Goal: Information Seeking & Learning: Understand process/instructions

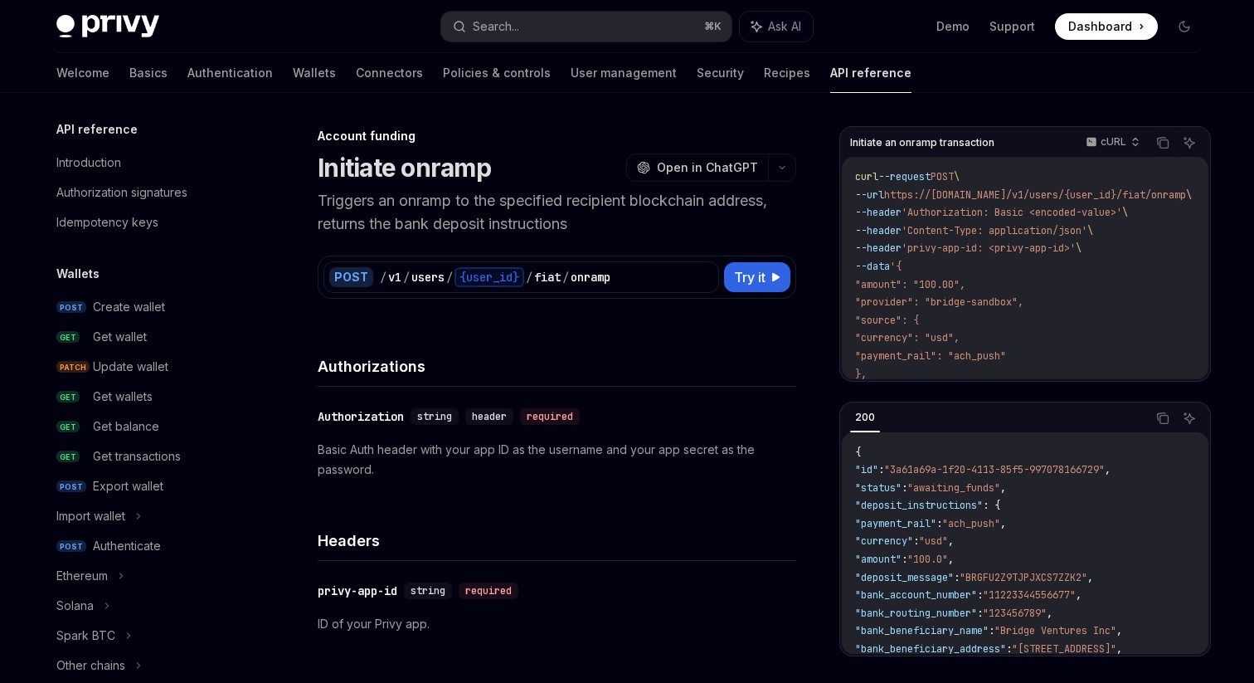
scroll to position [521, 0]
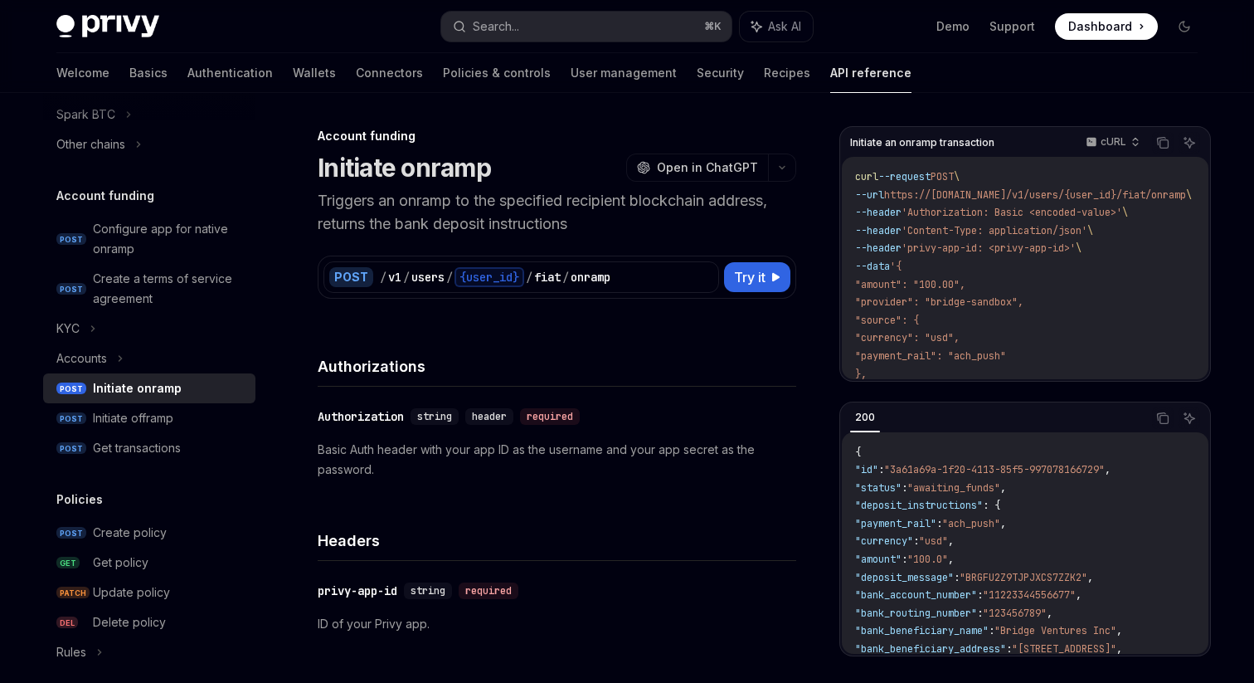
click at [401, 211] on p "Triggers an onramp to the specified recipient blockchain address, returns the b…" at bounding box center [557, 212] width 479 height 46
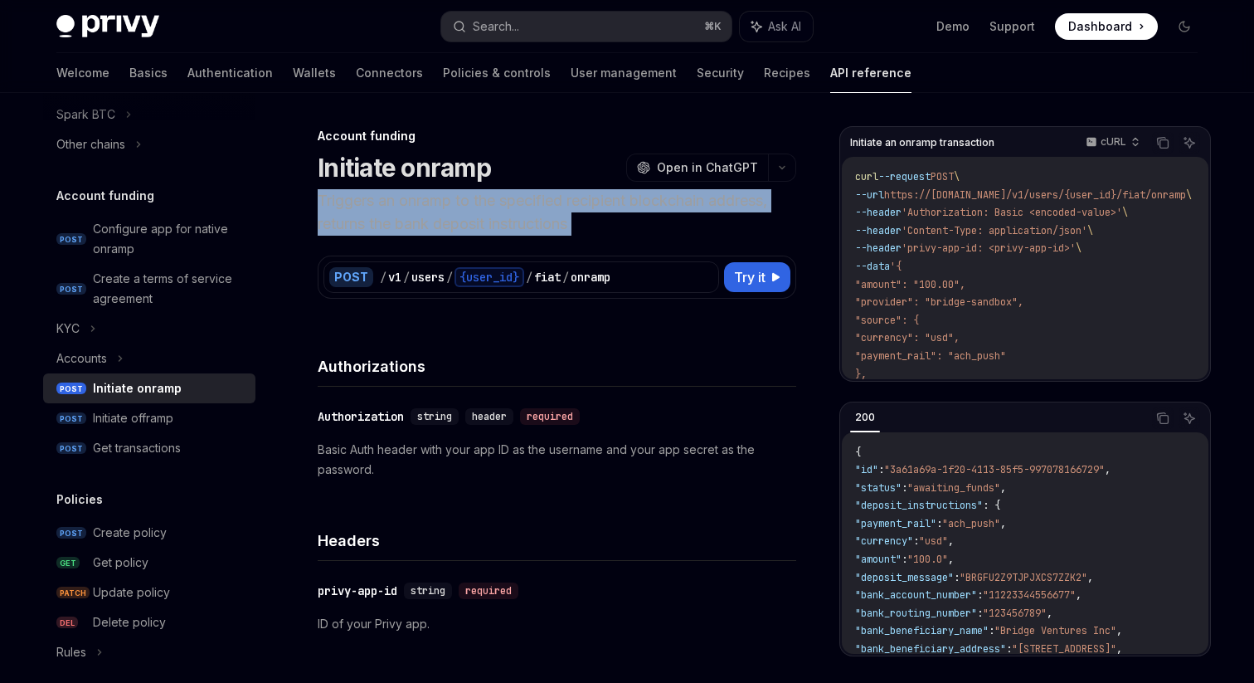
click at [401, 211] on p "Triggers an onramp to the specified recipient blockchain address, returns the b…" at bounding box center [557, 212] width 479 height 46
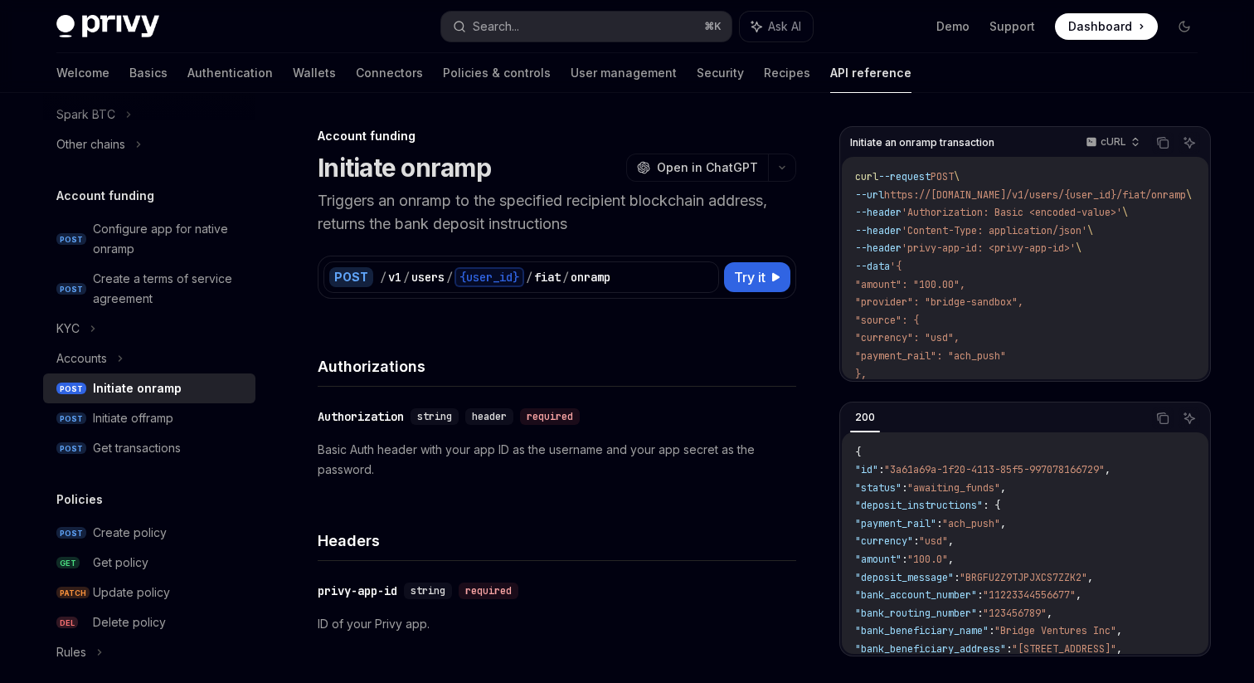
click at [401, 211] on p "Triggers an onramp to the specified recipient blockchain address, returns the b…" at bounding box center [557, 212] width 479 height 46
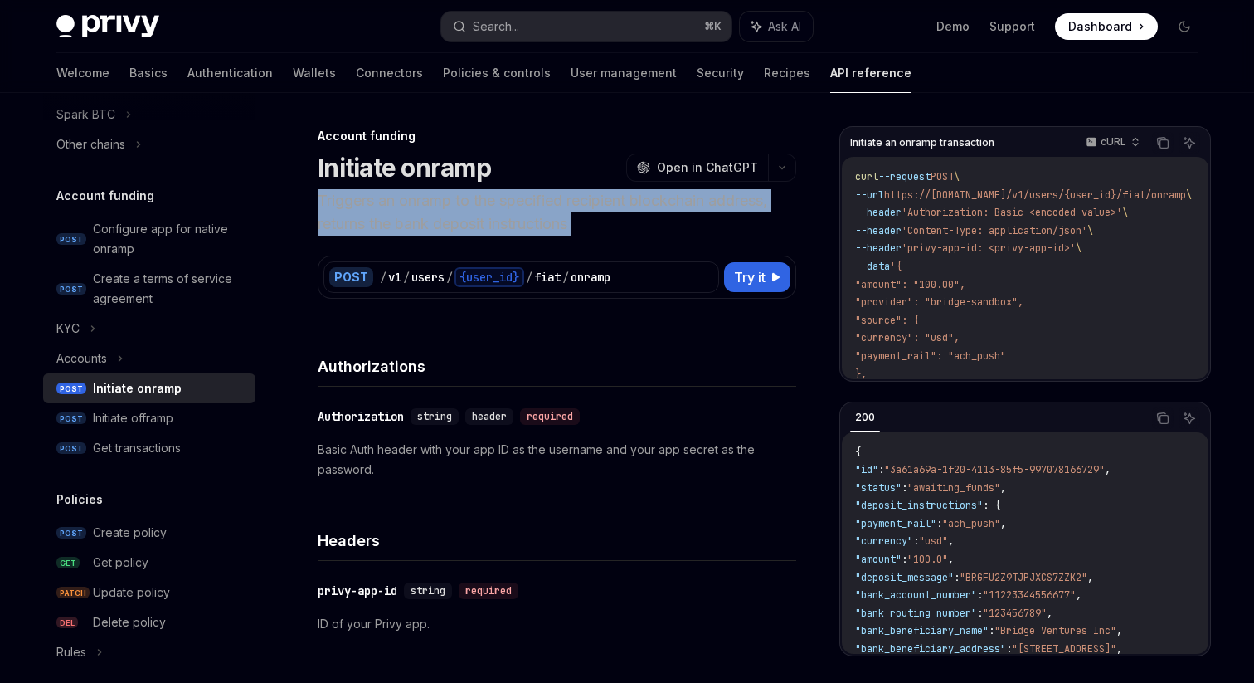
click at [401, 211] on p "Triggers an onramp to the specified recipient blockchain address, returns the b…" at bounding box center [557, 212] width 479 height 46
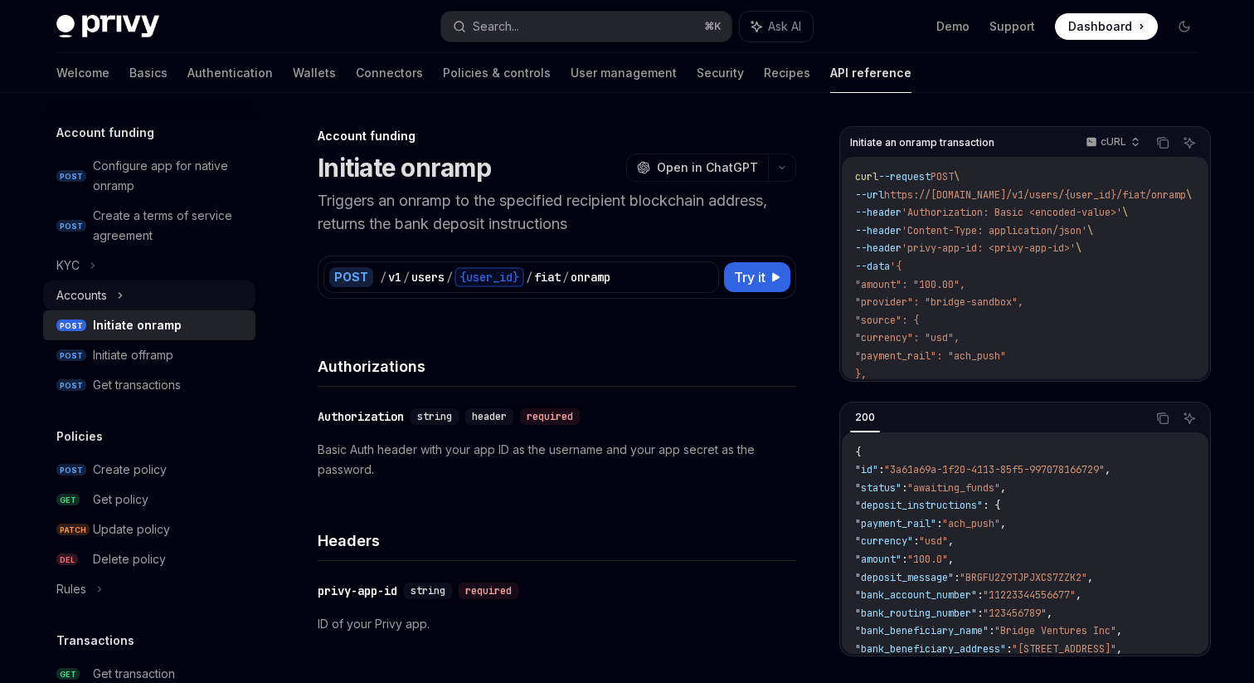
scroll to position [533, 0]
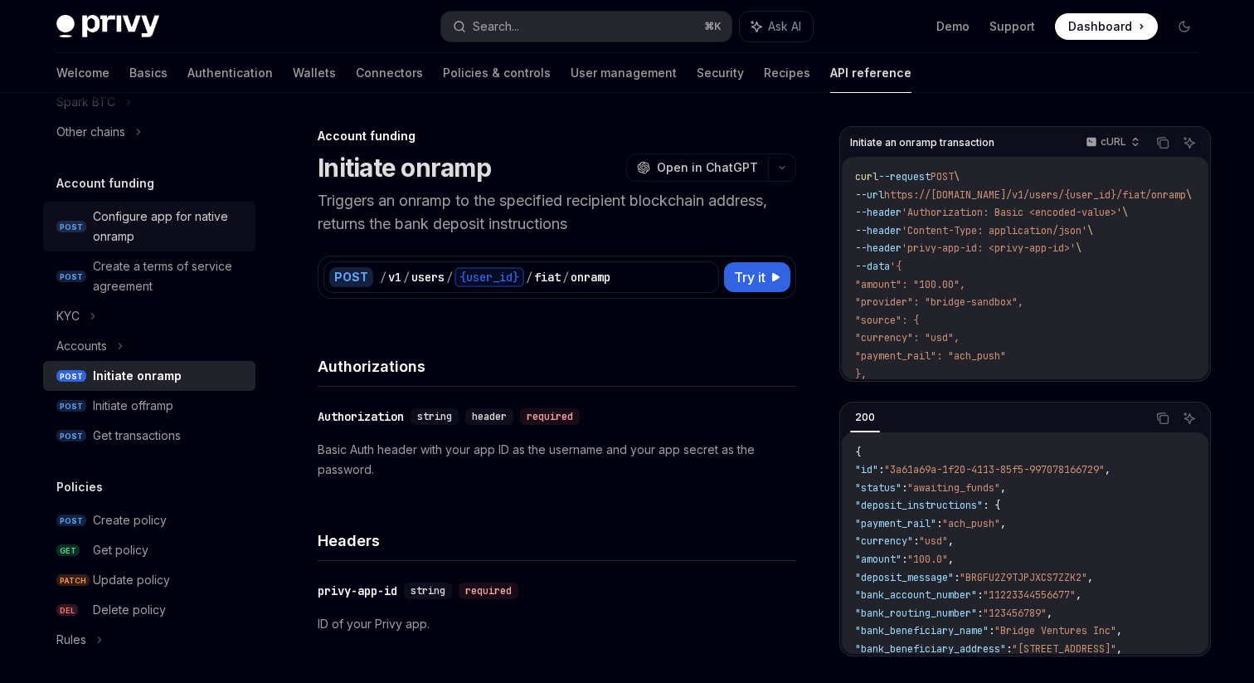
click at [116, 237] on div "Configure app for native onramp" at bounding box center [169, 227] width 153 height 40
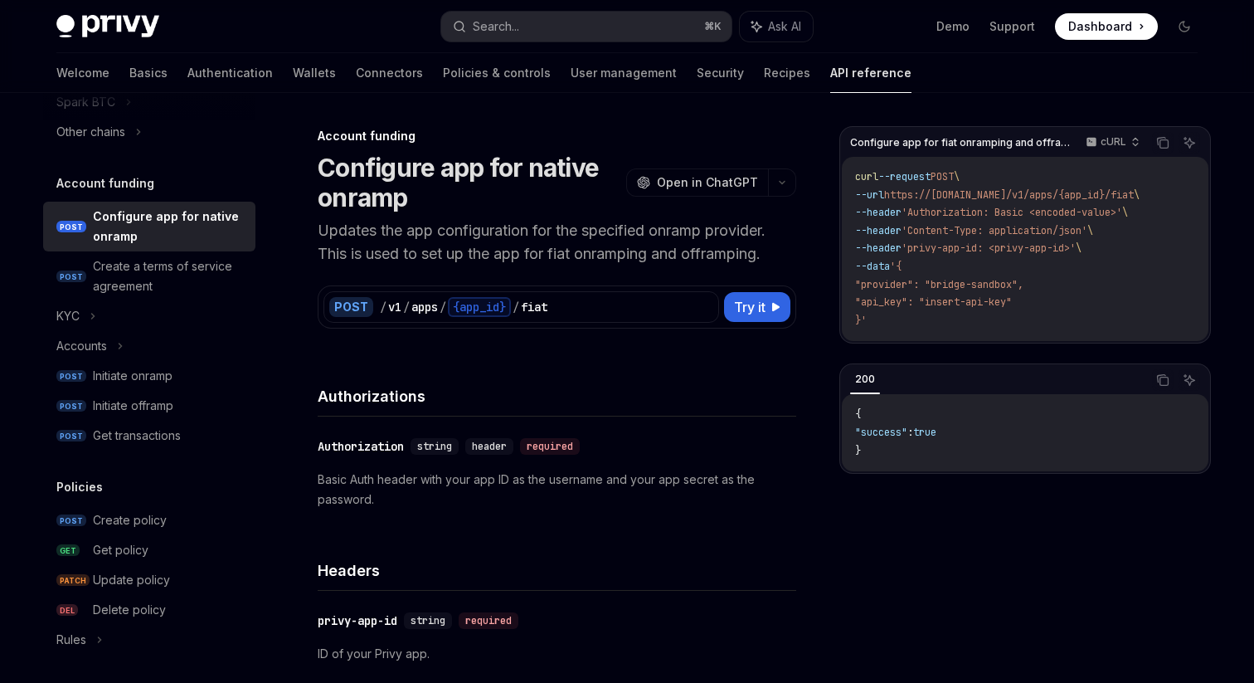
click at [427, 243] on p "Updates the app configuration for the specified onramp provider. This is used t…" at bounding box center [557, 242] width 479 height 46
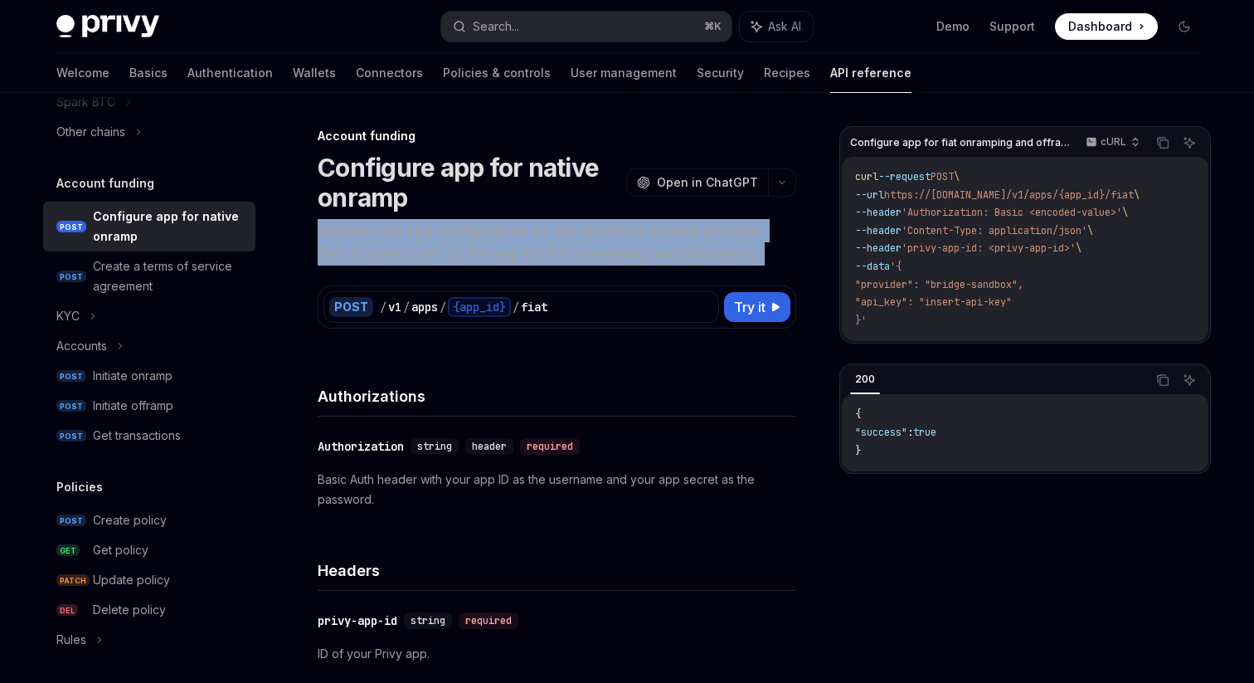
click at [427, 243] on p "Updates the app configuration for the specified onramp provider. This is used t…" at bounding box center [557, 242] width 479 height 46
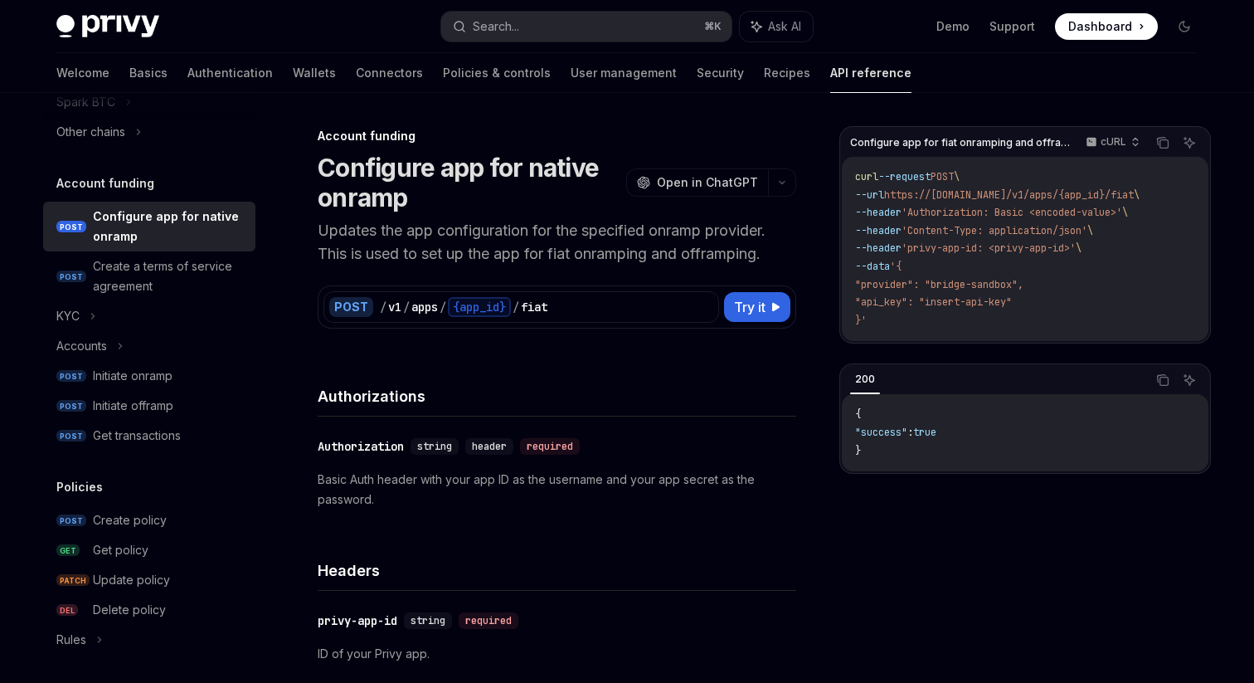
click at [427, 243] on p "Updates the app configuration for the specified onramp provider. This is used t…" at bounding box center [557, 242] width 479 height 46
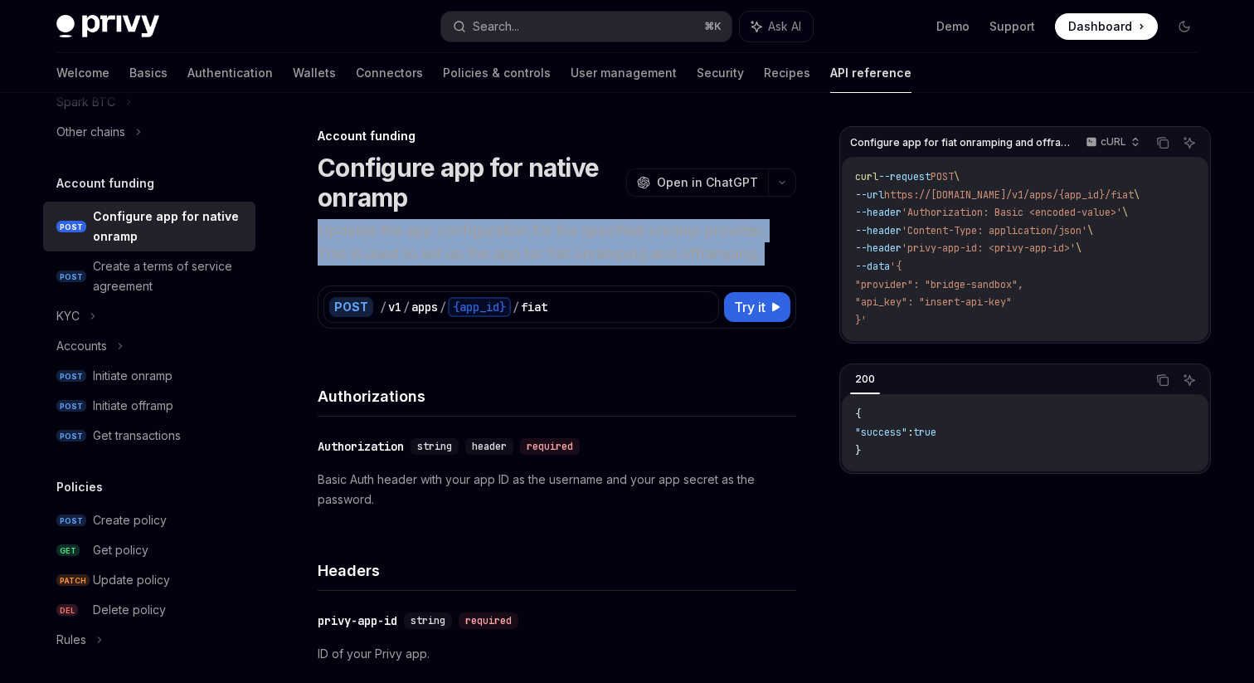
click at [427, 243] on p "Updates the app configuration for the specified onramp provider. This is used t…" at bounding box center [557, 242] width 479 height 46
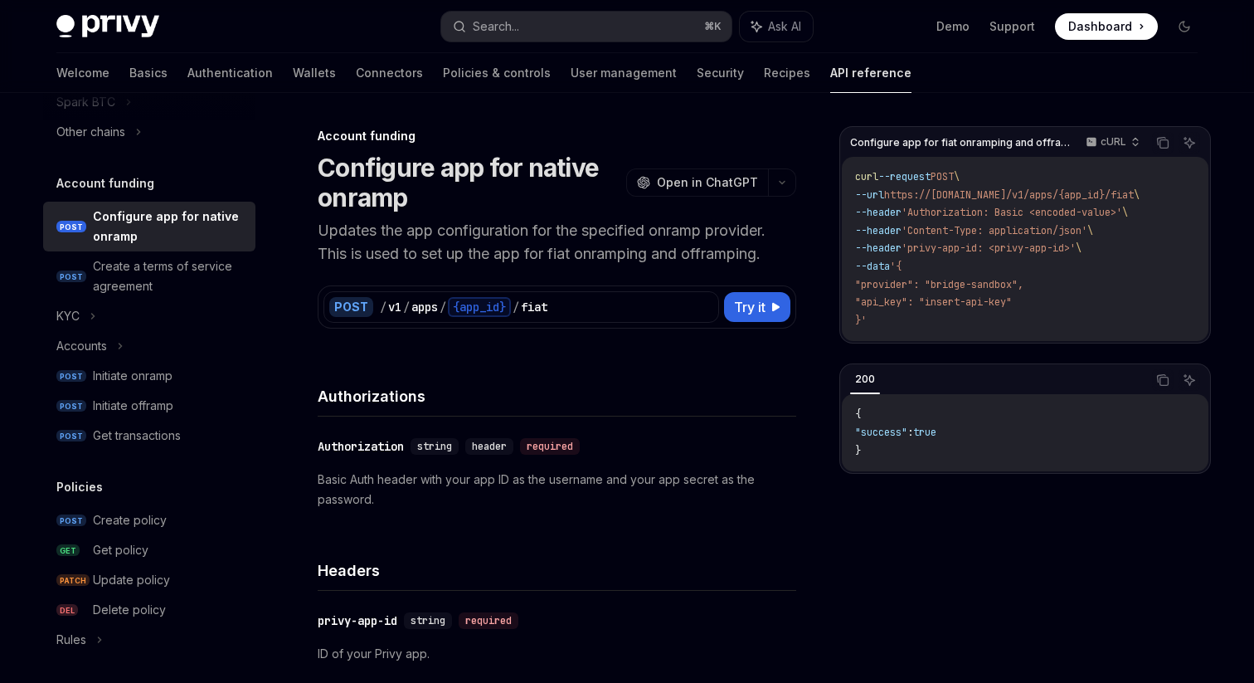
click at [427, 243] on p "Updates the app configuration for the specified onramp provider. This is used t…" at bounding box center [557, 242] width 479 height 46
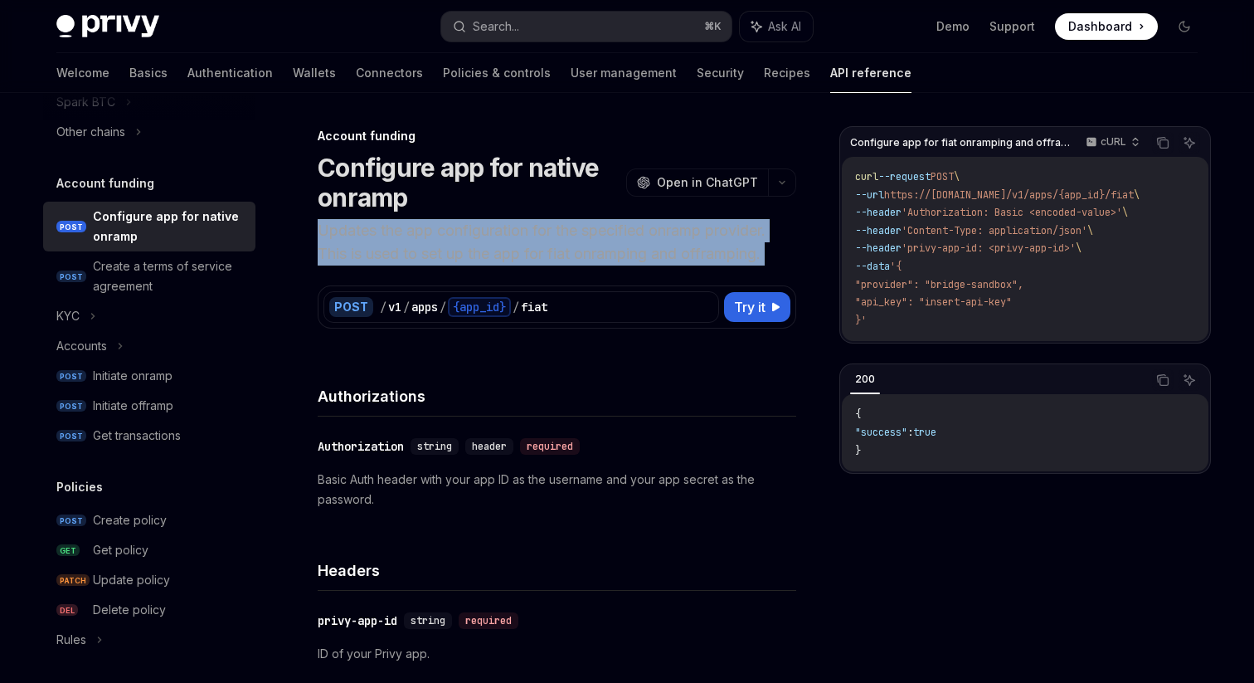
click at [427, 243] on p "Updates the app configuration for the specified onramp provider. This is used t…" at bounding box center [557, 242] width 479 height 46
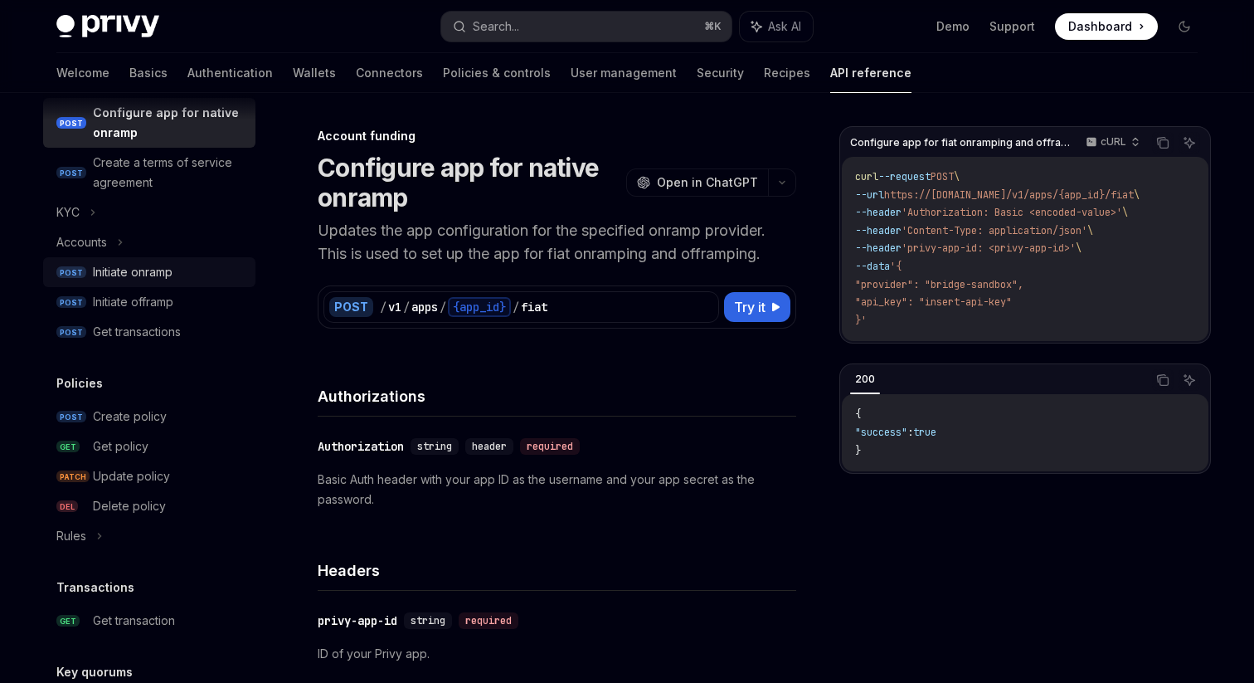
scroll to position [564, 0]
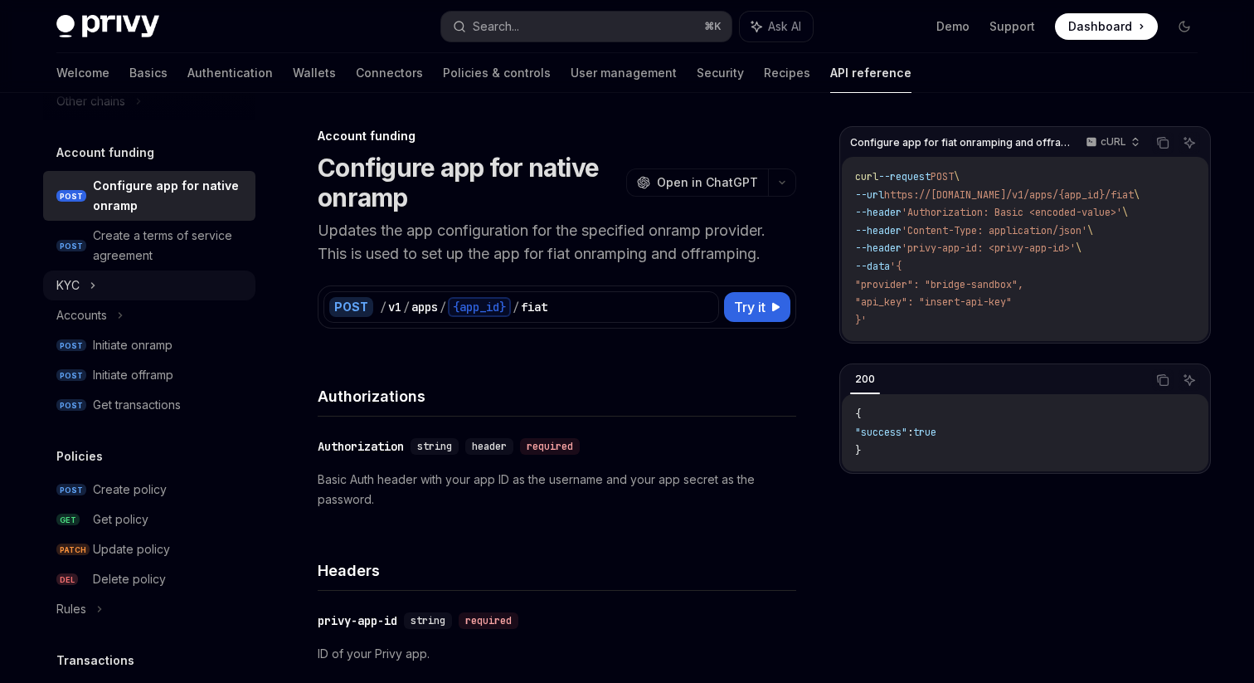
click at [125, 290] on div "KYC" at bounding box center [149, 285] width 212 height 30
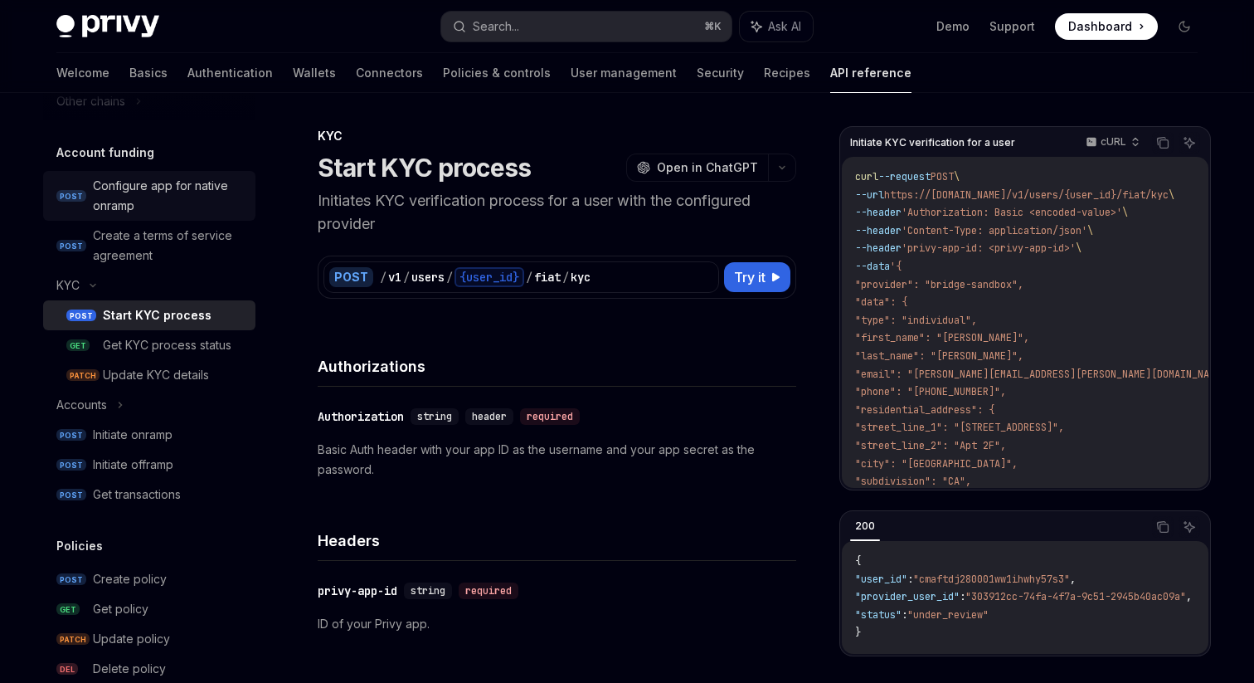
click at [141, 176] on div "Configure app for native onramp" at bounding box center [169, 196] width 153 height 40
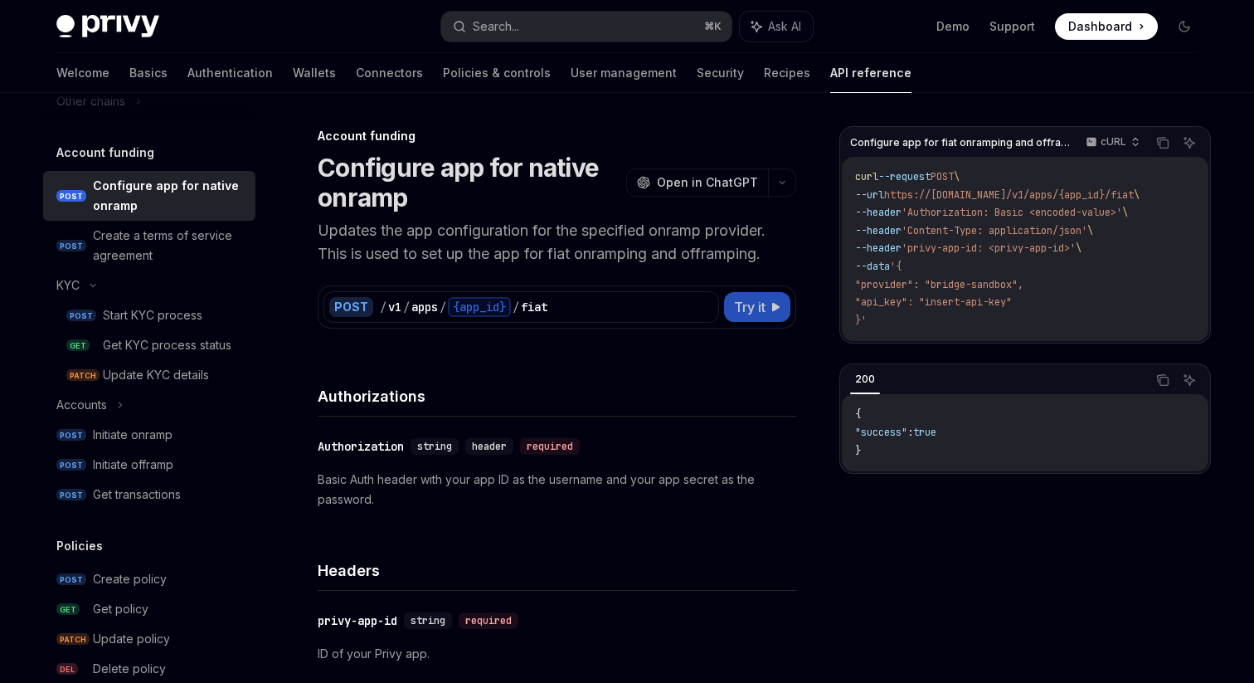
click at [771, 317] on button "Try it" at bounding box center [757, 307] width 66 height 30
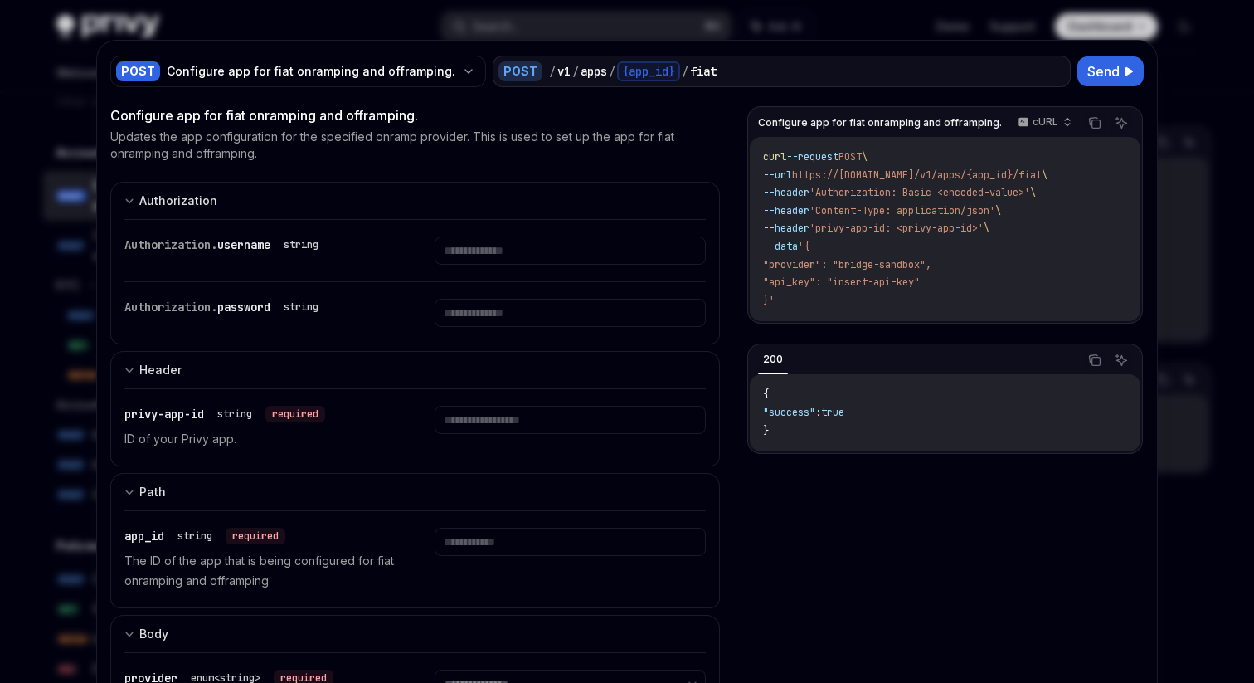
click at [56, 161] on div at bounding box center [627, 341] width 1254 height 683
type textarea "*"
